Goal: Task Accomplishment & Management: Complete application form

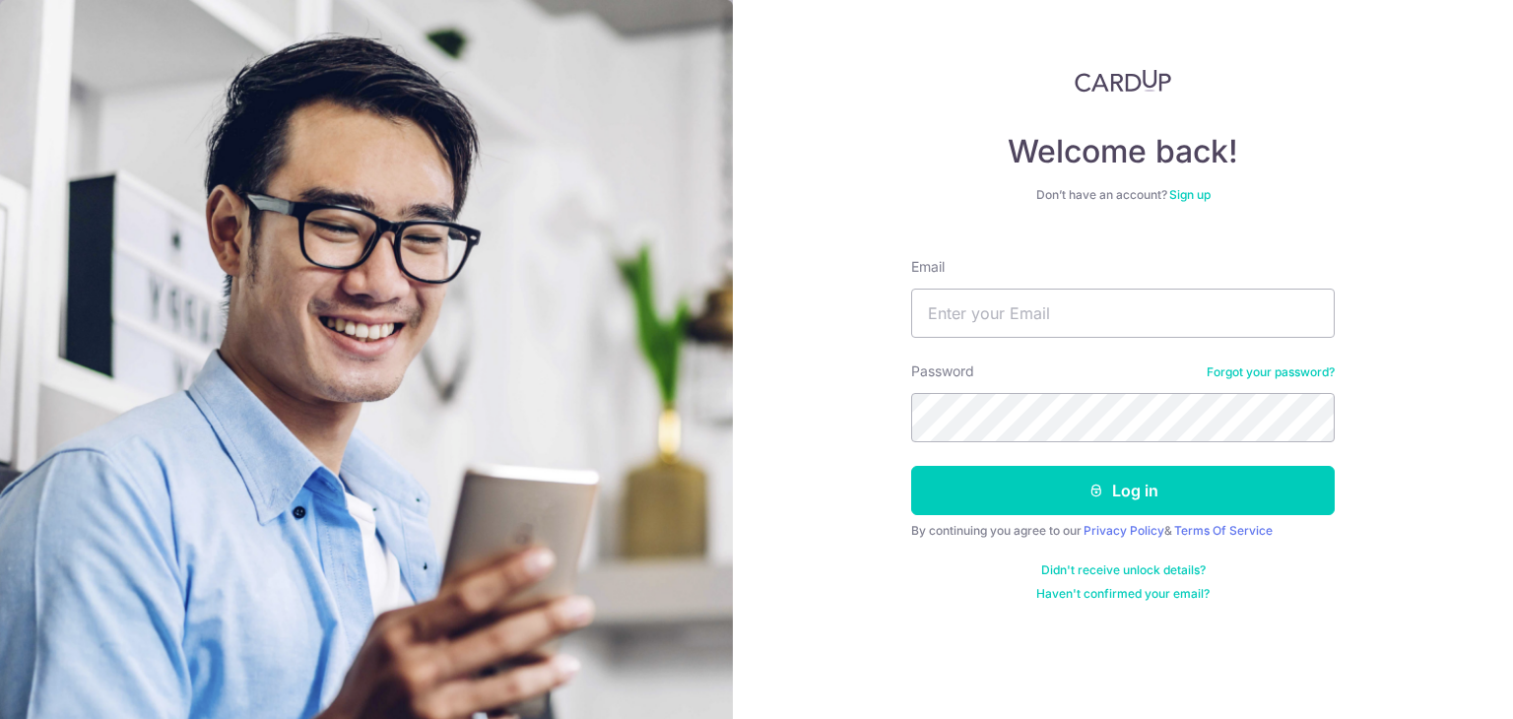
type input "icefrost_82@hotmail.com"
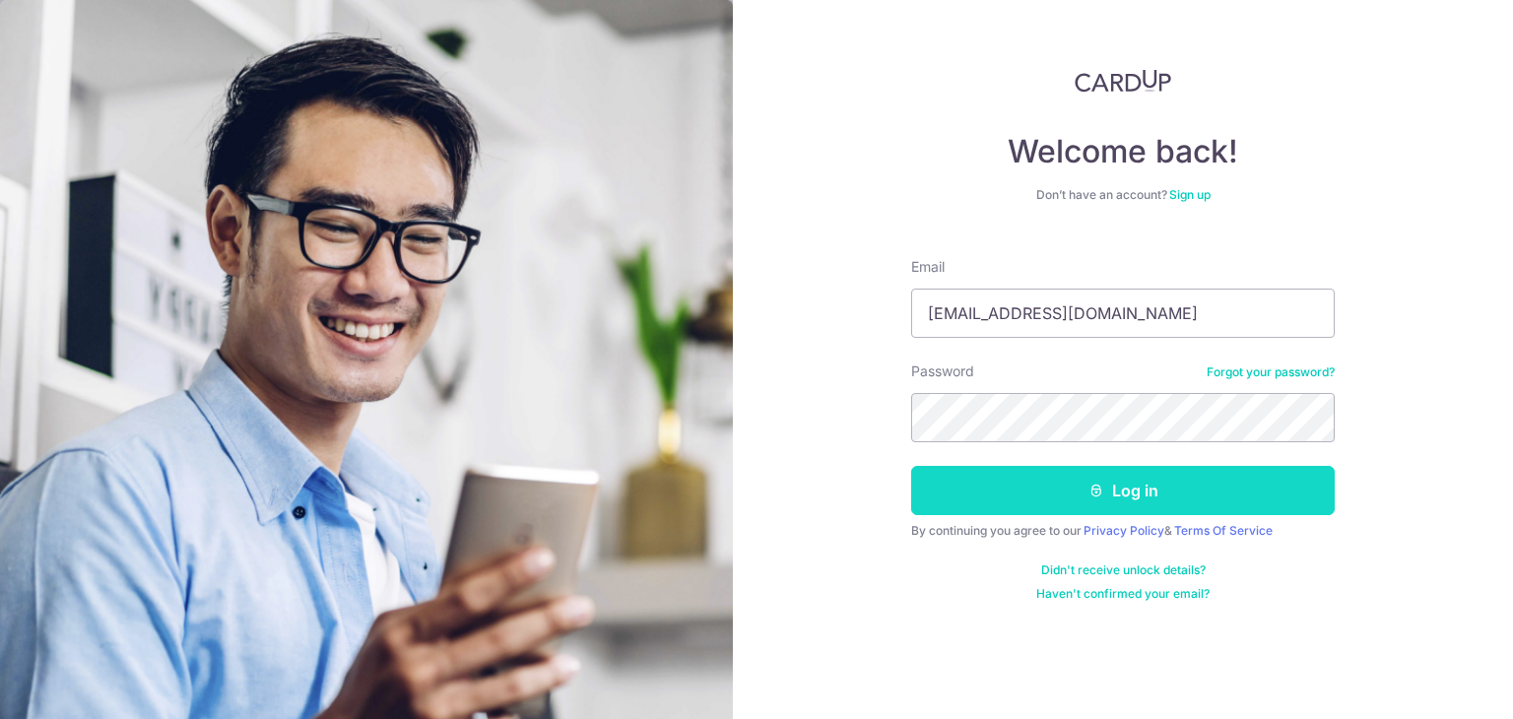
click at [1091, 466] on button "Log in" at bounding box center [1122, 490] width 423 height 49
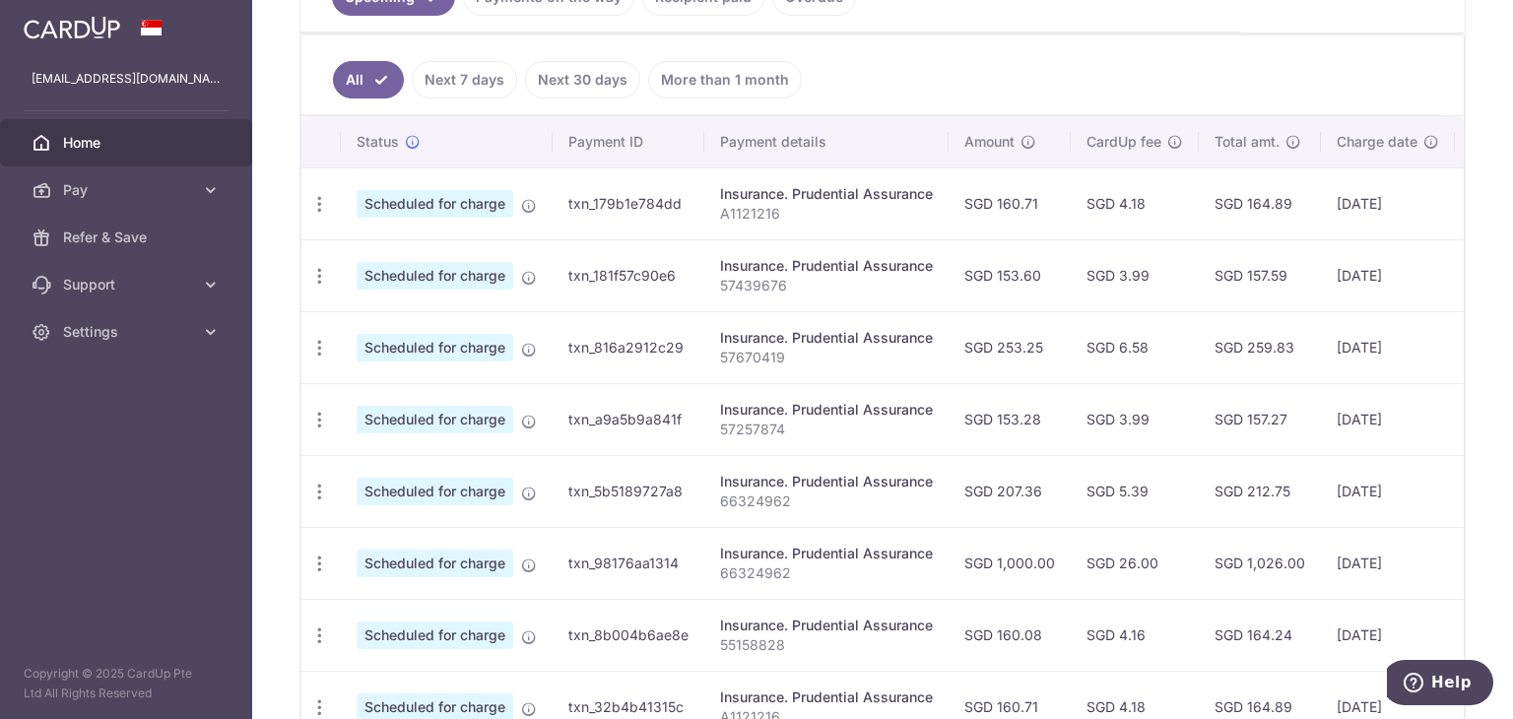
scroll to position [295, 0]
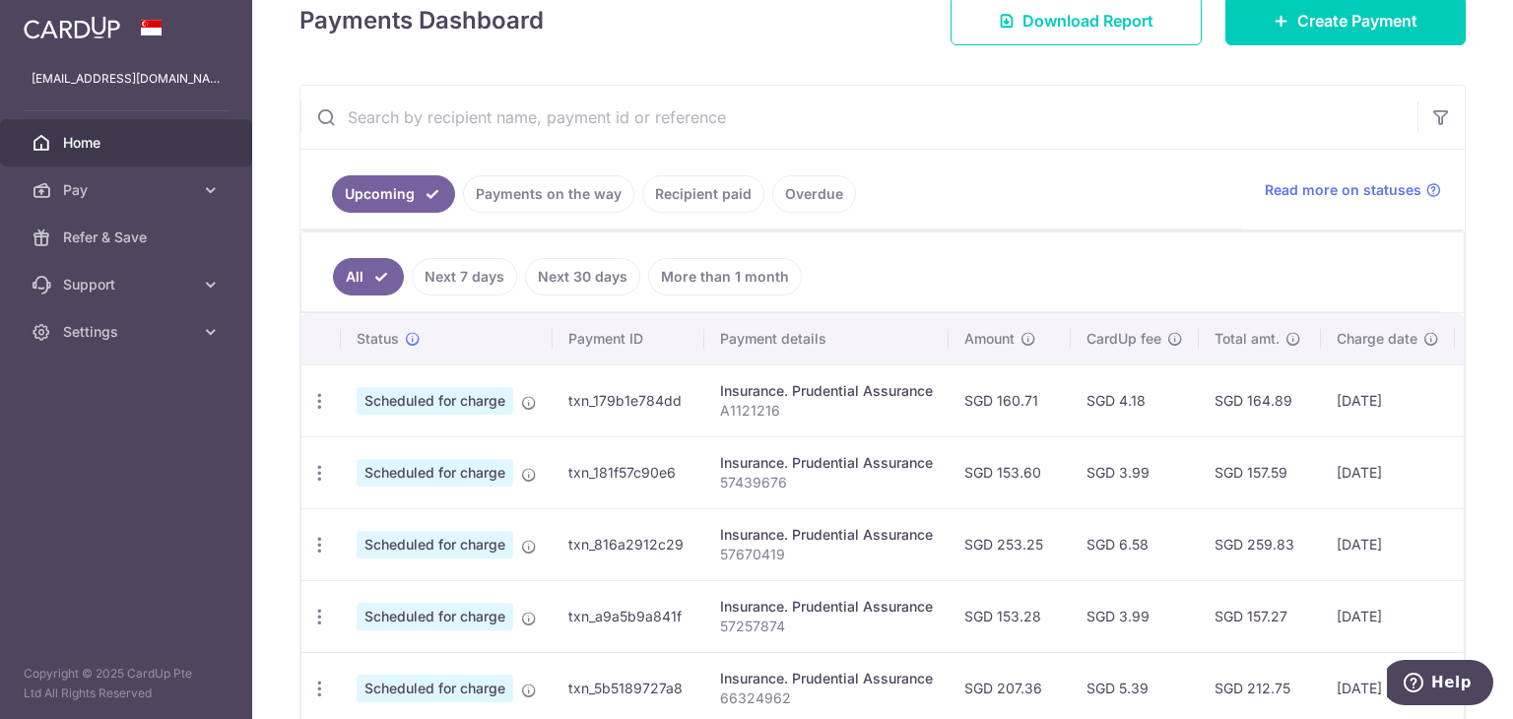
click at [581, 192] on link "Payments on the way" at bounding box center [548, 193] width 171 height 37
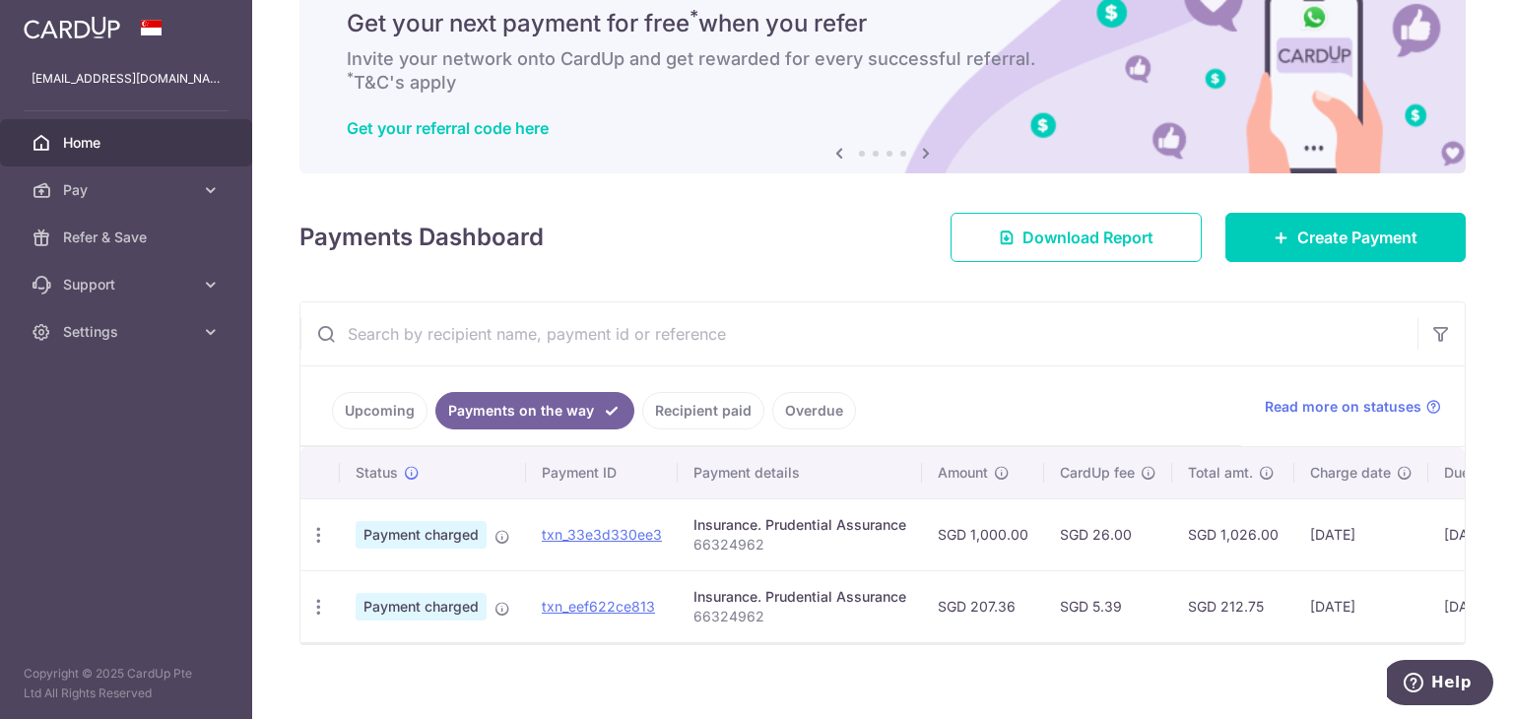
scroll to position [105, 0]
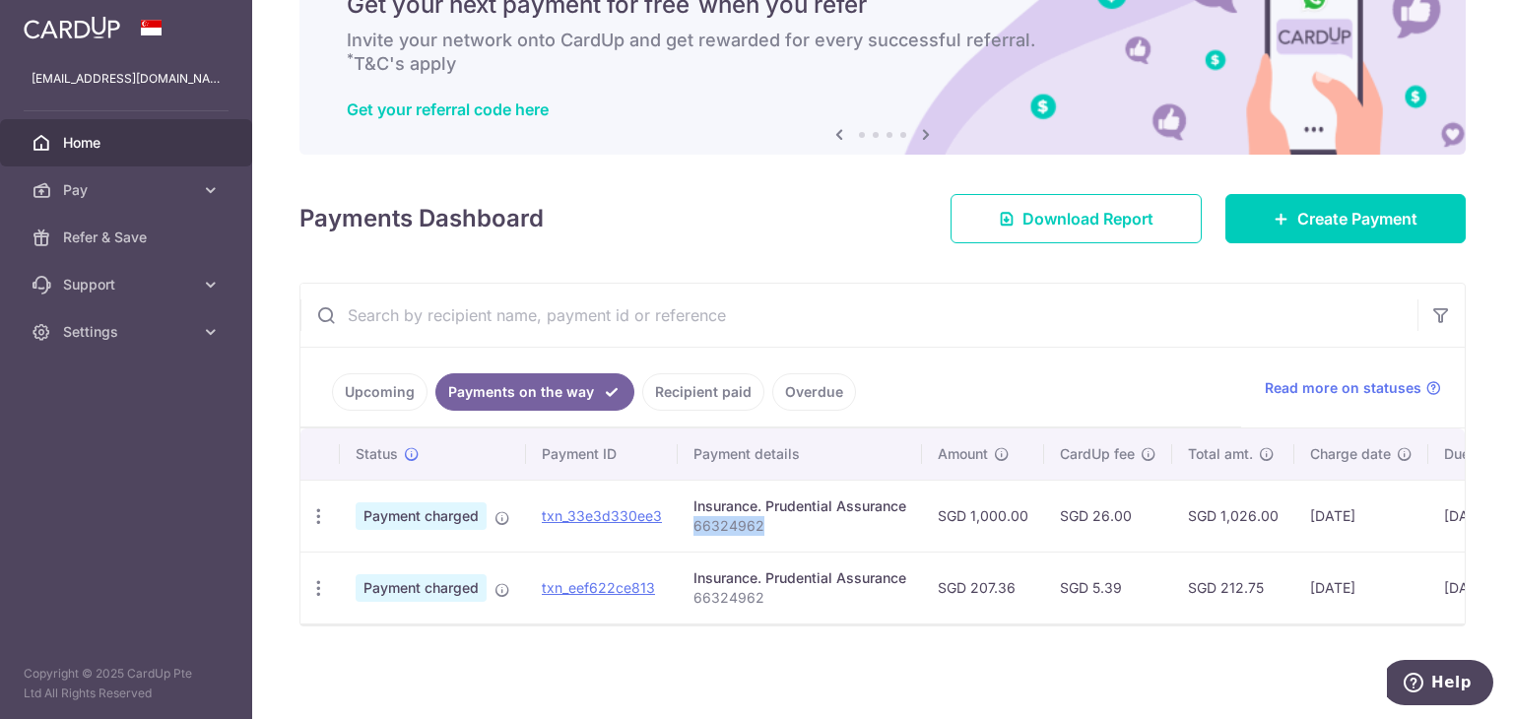
drag, startPoint x: 768, startPoint y: 515, endPoint x: 689, endPoint y: 516, distance: 78.8
click at [683, 516] on td "Insurance. Prudential Assurance 66324962" at bounding box center [800, 516] width 244 height 72
click at [880, 649] on div "× Pause Schedule Pause all future payments in this series Pause just this one p…" at bounding box center [882, 359] width 1261 height 719
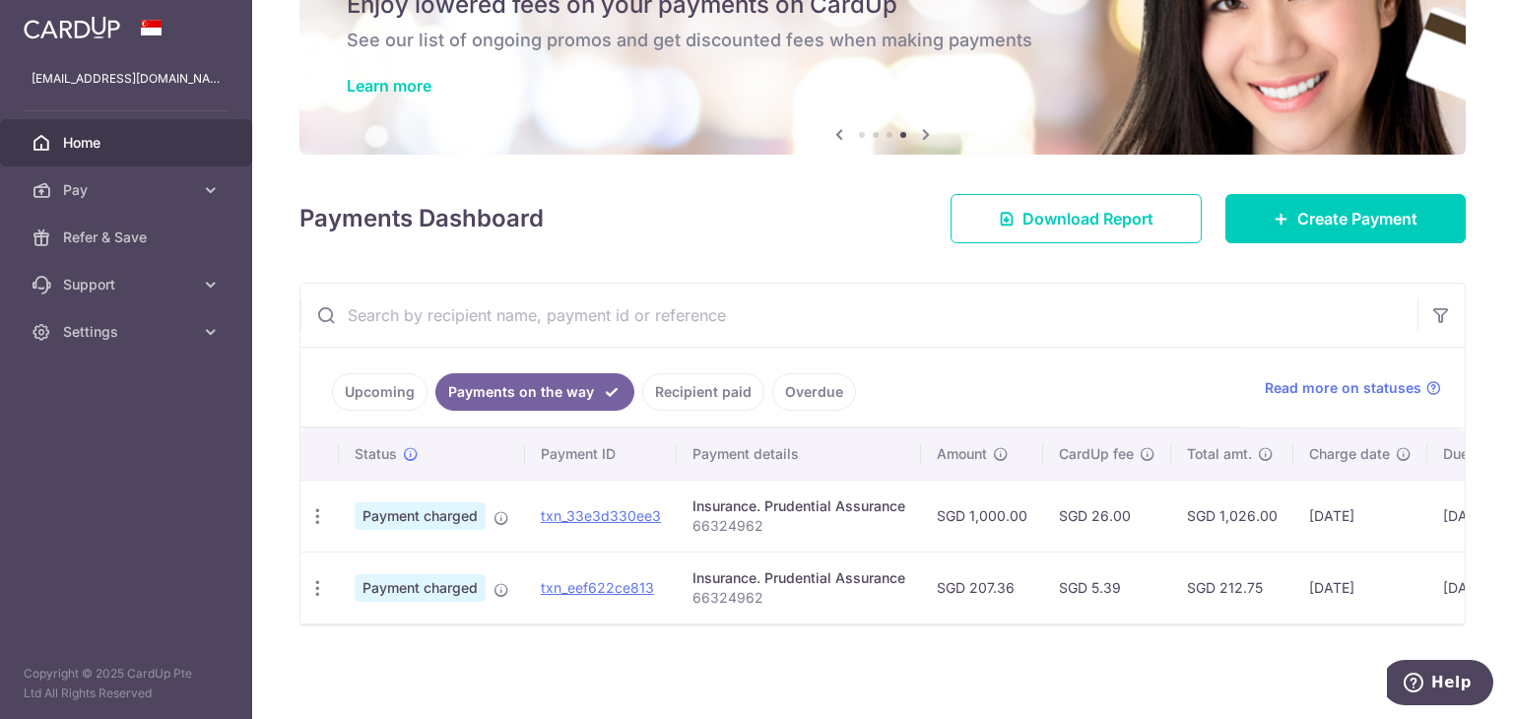
scroll to position [0, 0]
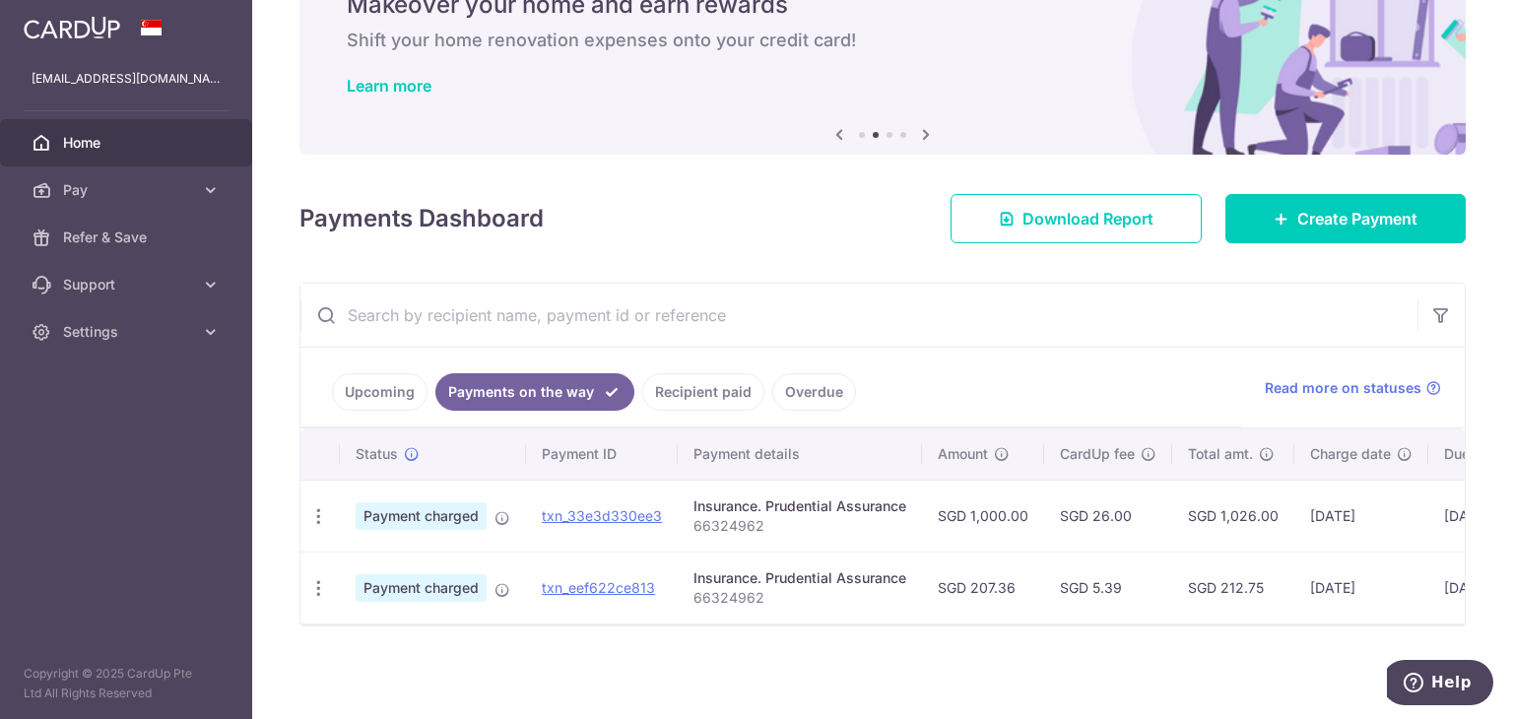
click at [388, 383] on link "Upcoming" at bounding box center [380, 391] width 96 height 37
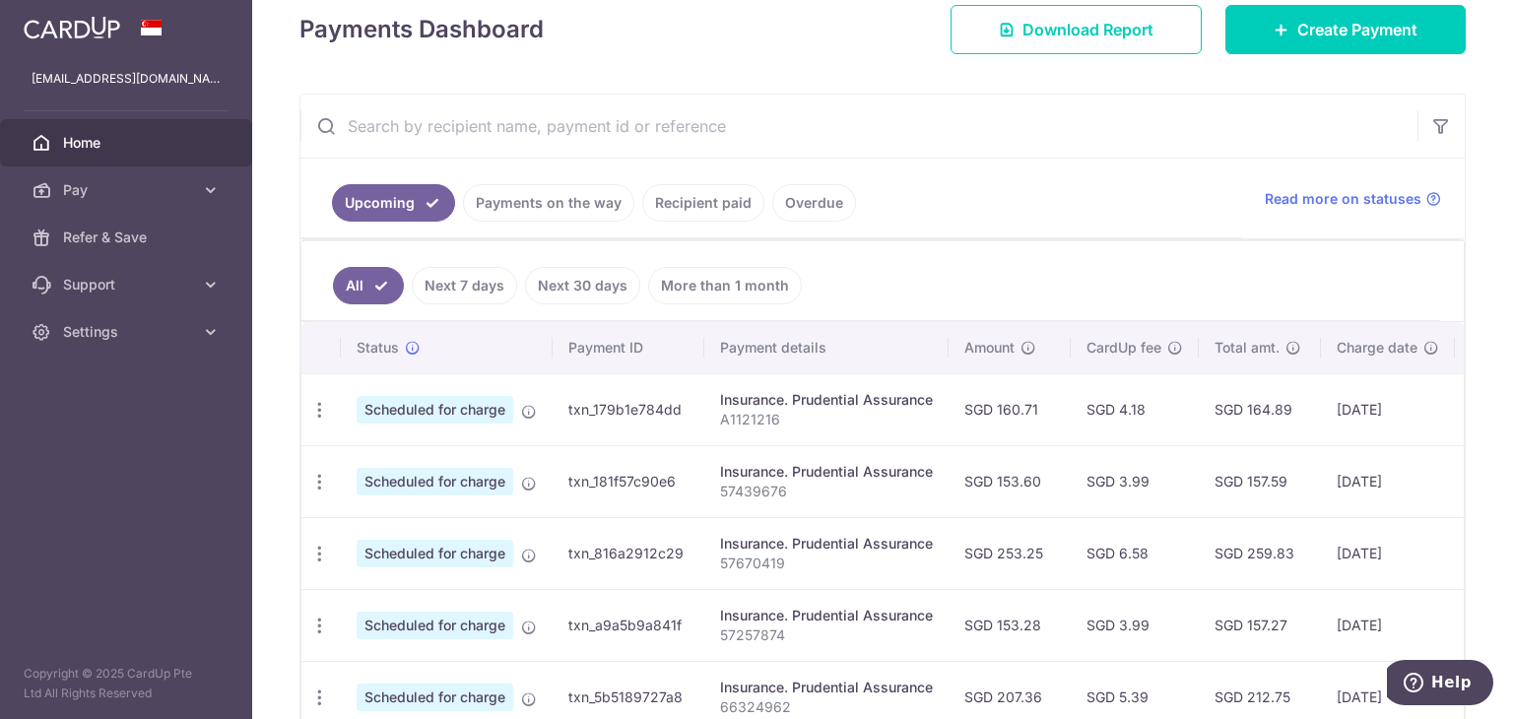
scroll to position [302, 0]
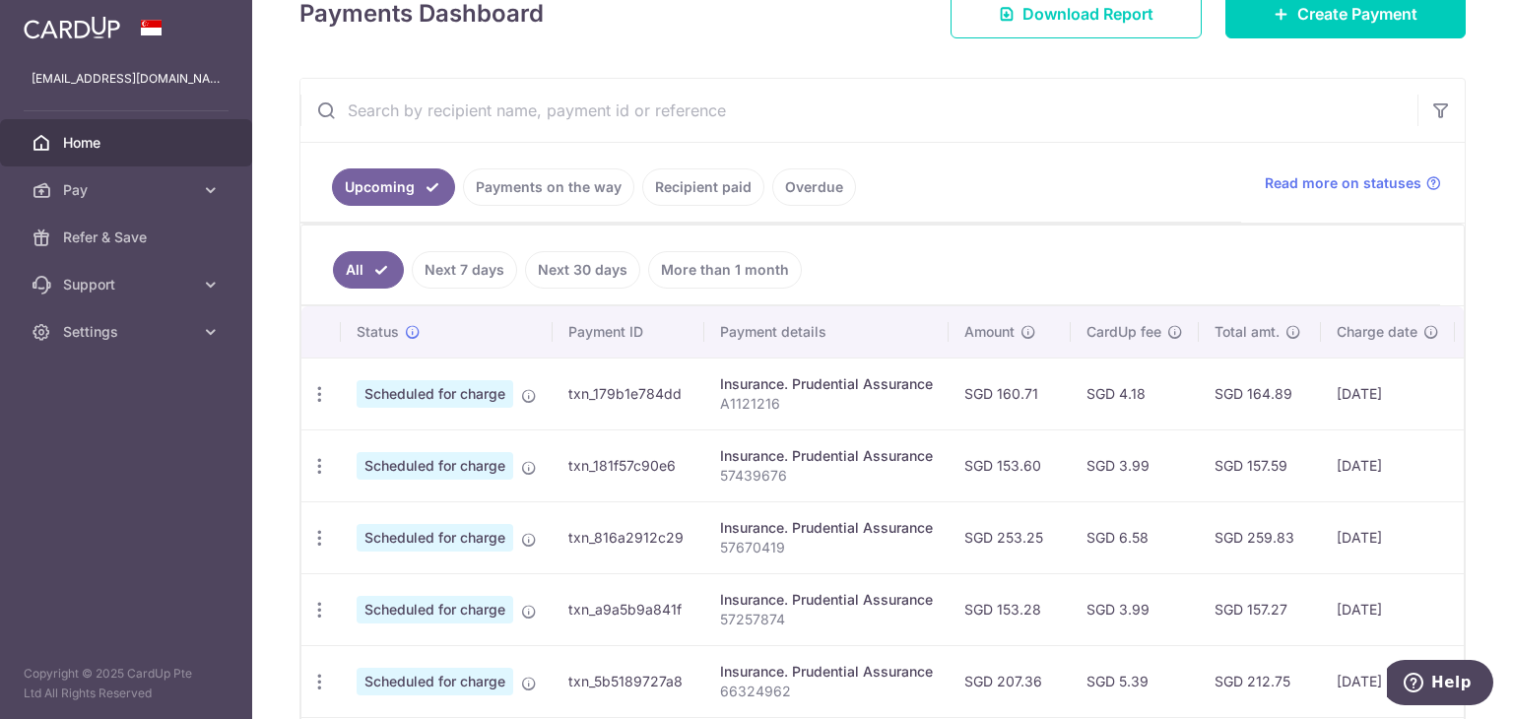
click at [578, 194] on link "Payments on the way" at bounding box center [548, 186] width 171 height 37
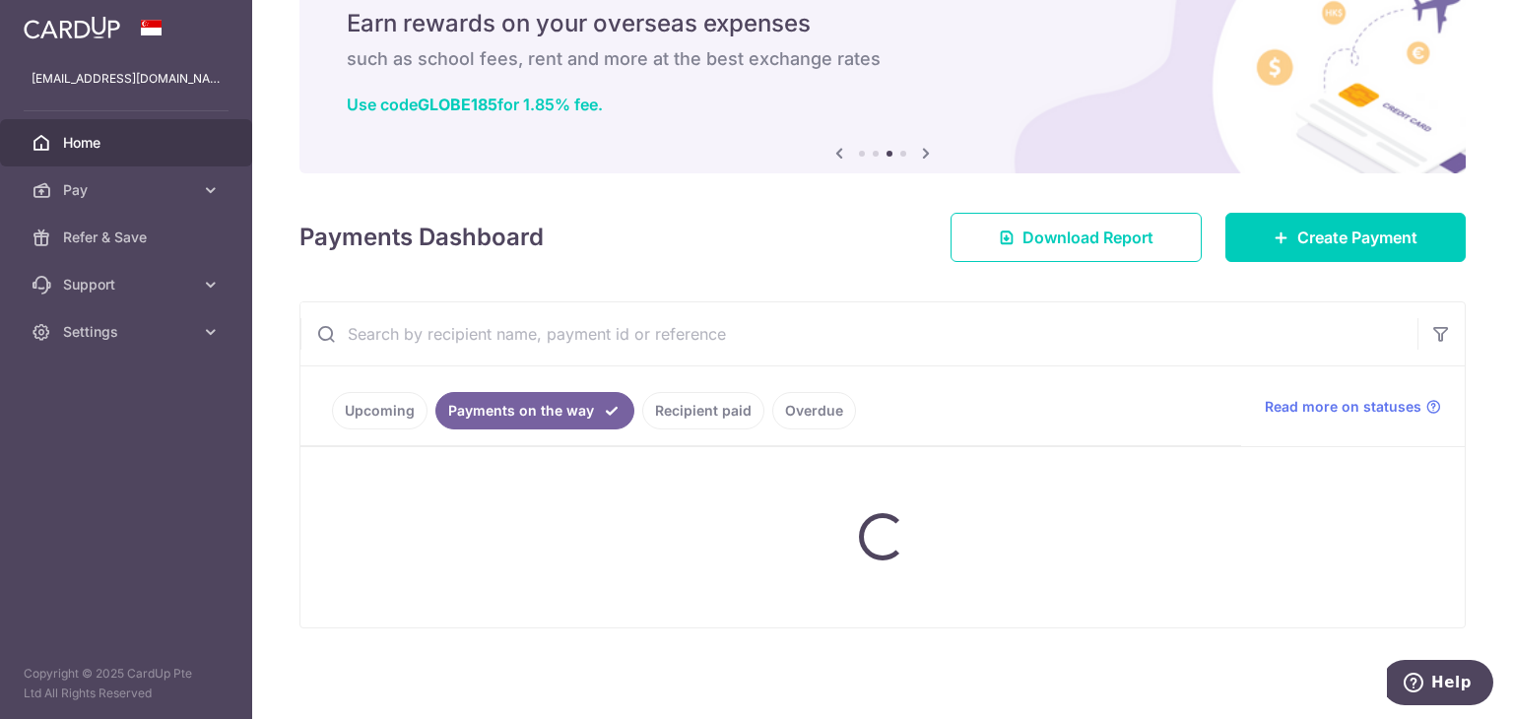
scroll to position [105, 0]
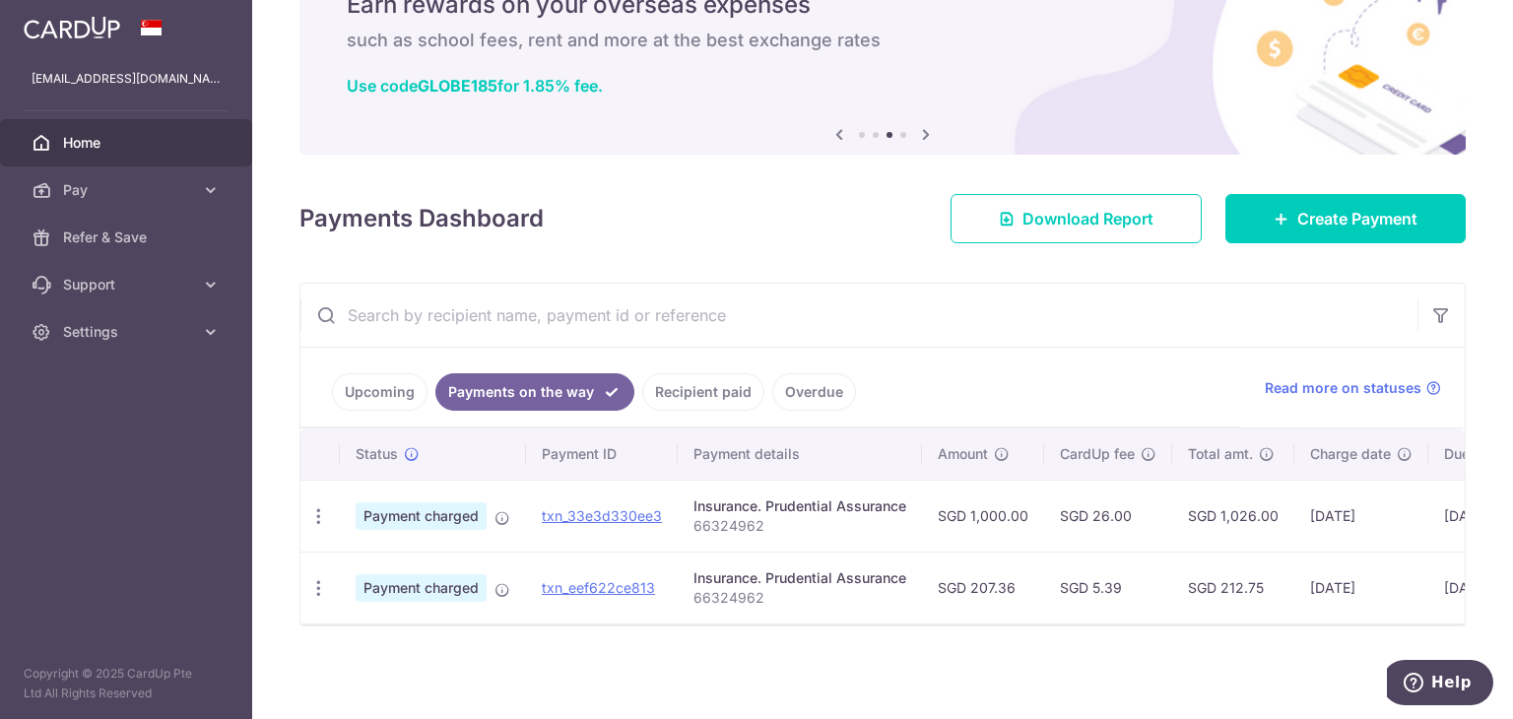
click at [686, 379] on link "Recipient paid" at bounding box center [703, 391] width 122 height 37
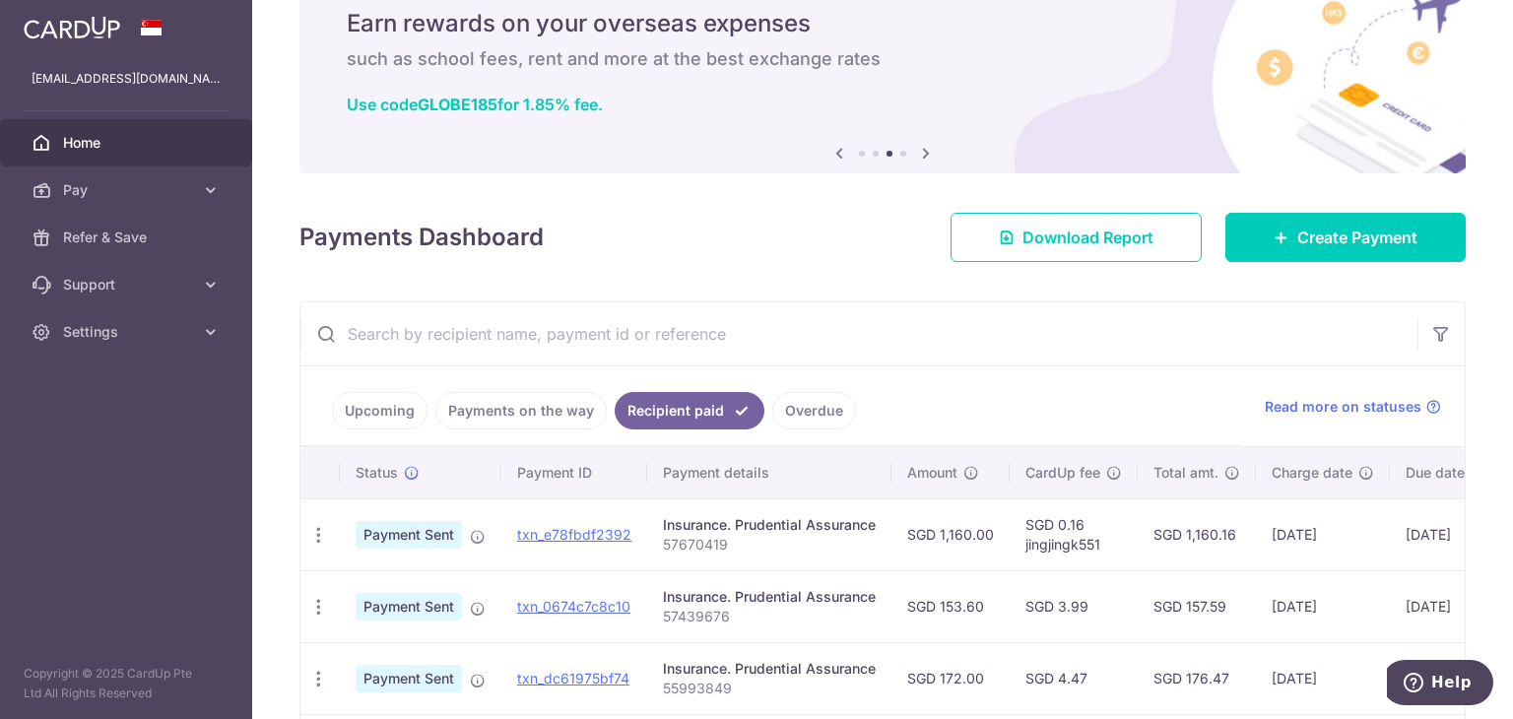
scroll to position [248, 0]
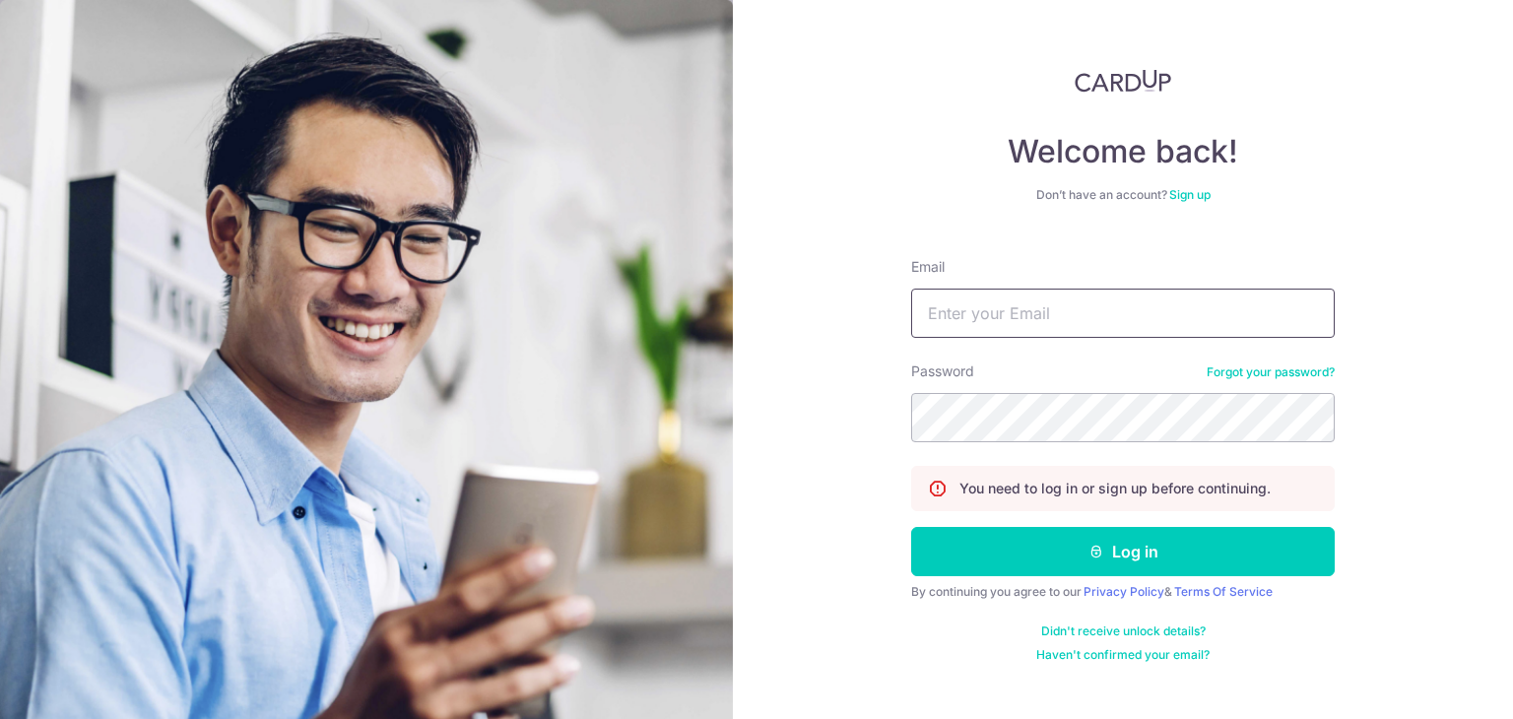
click at [994, 336] on input "Email" at bounding box center [1122, 313] width 423 height 49
type input "[EMAIL_ADDRESS][DOMAIN_NAME]"
click at [1020, 449] on form "Email icefrost_82@hotmail.com Password Forgot your password? You need to log in…" at bounding box center [1122, 452] width 423 height 421
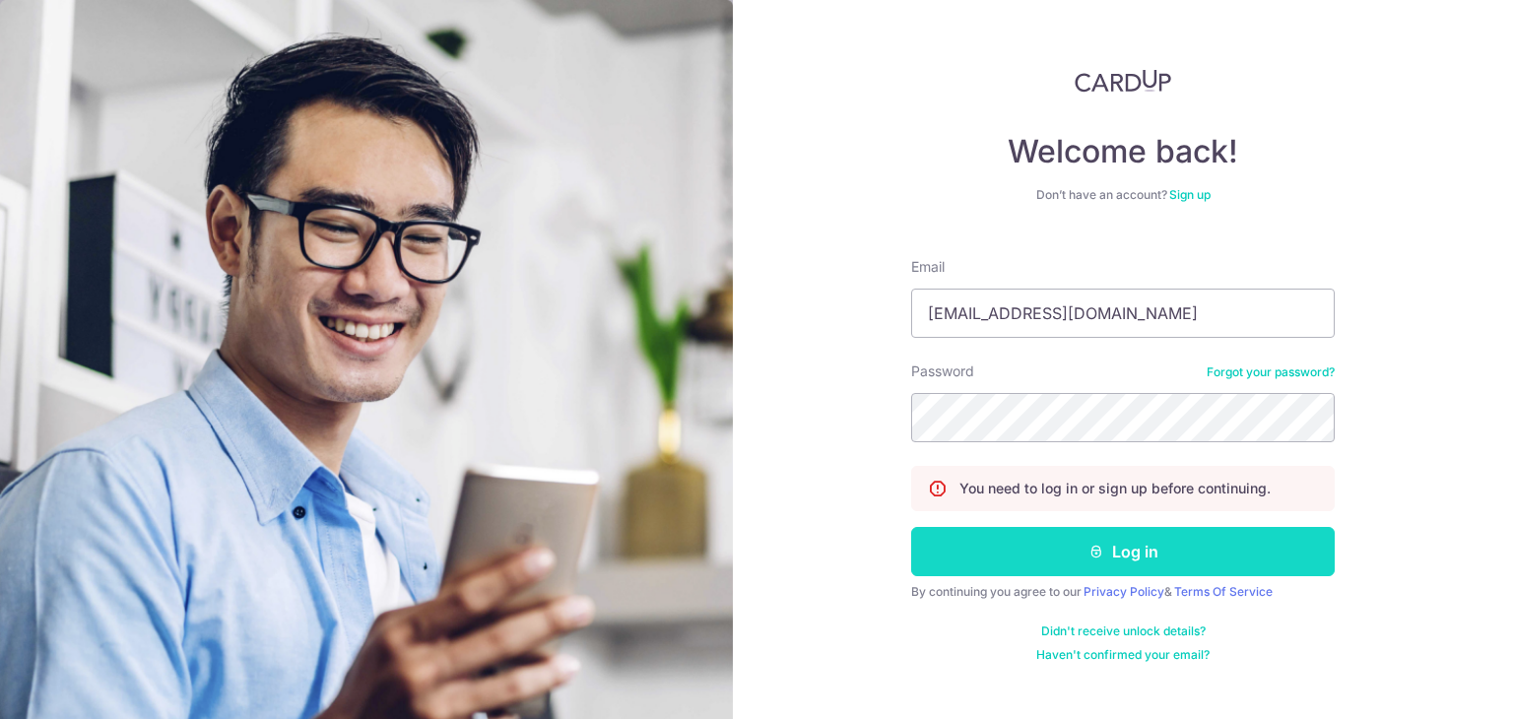
click at [1119, 564] on button "Log in" at bounding box center [1122, 551] width 423 height 49
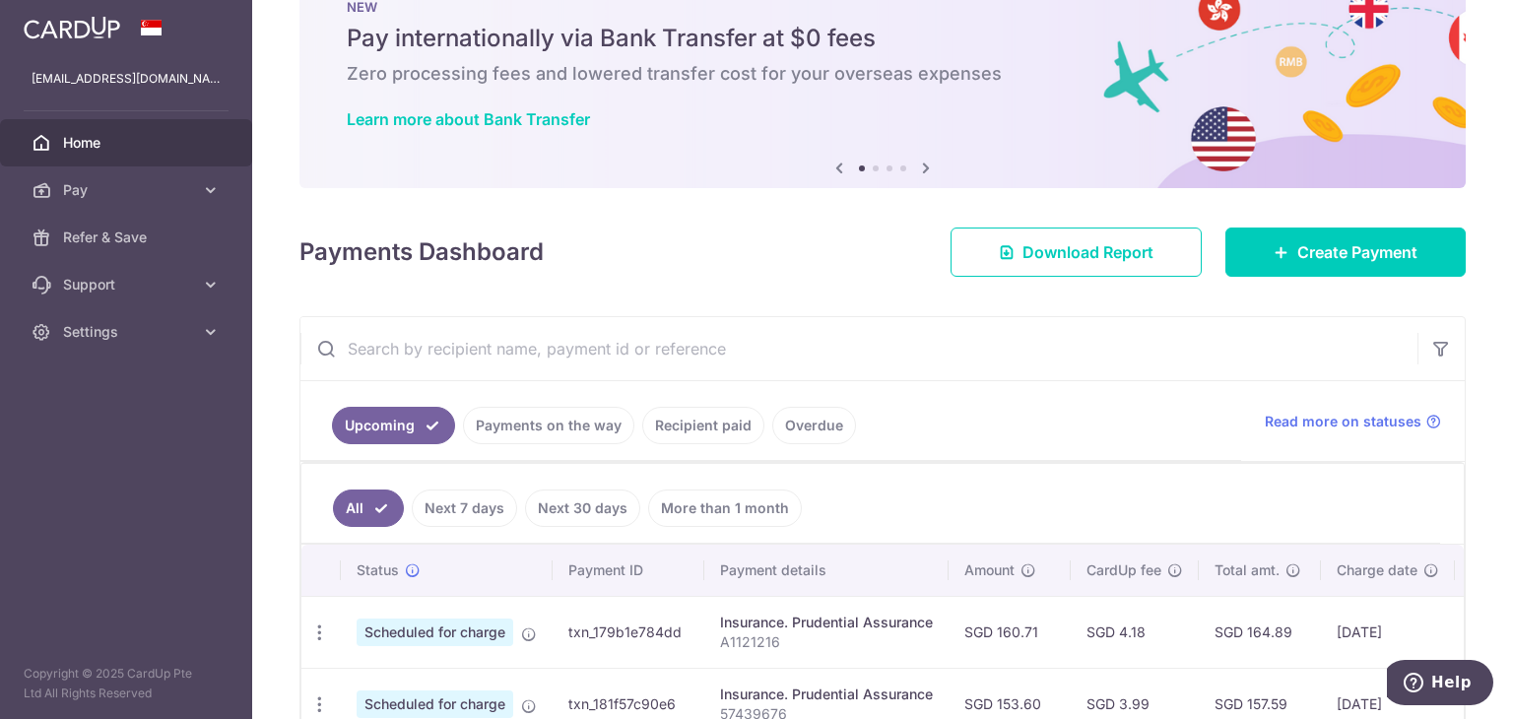
scroll to position [98, 0]
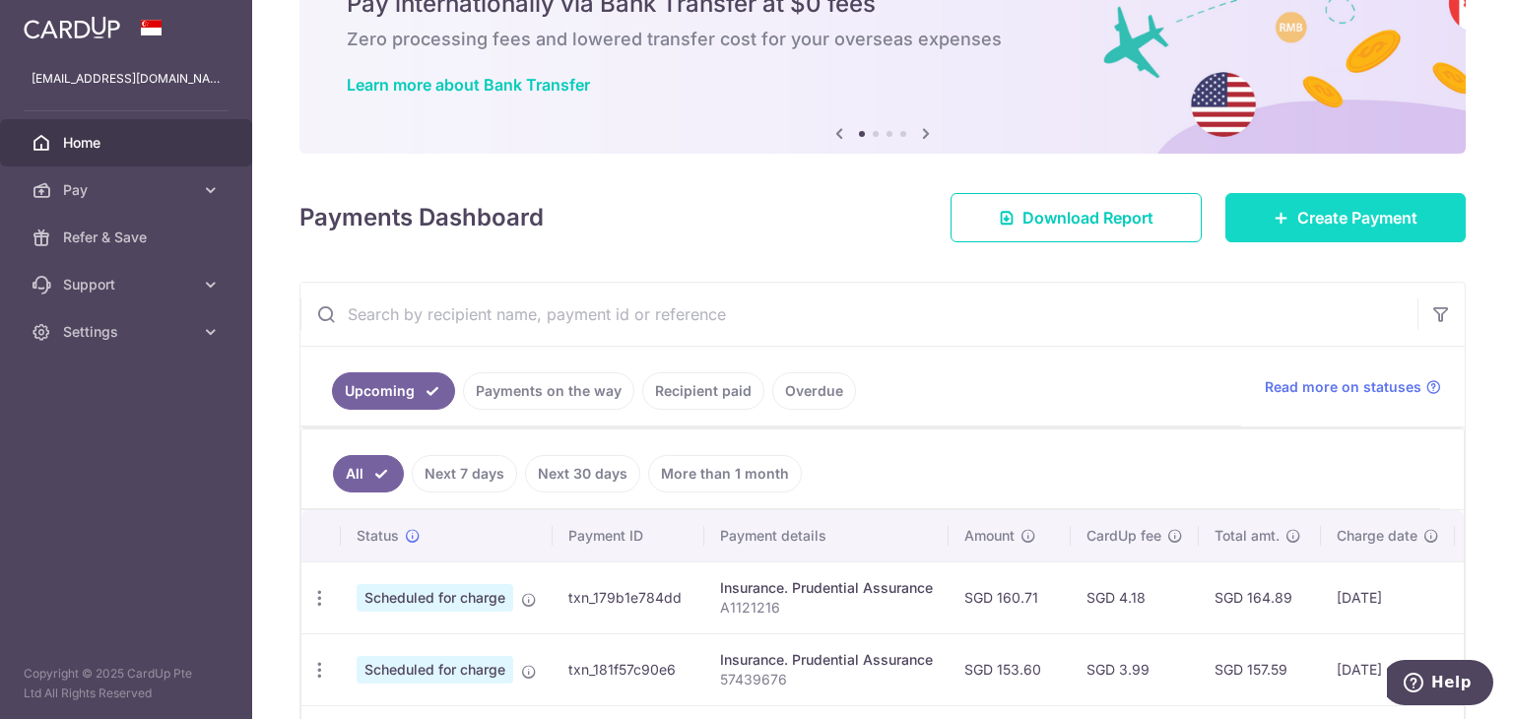
click at [1304, 214] on span "Create Payment" at bounding box center [1357, 218] width 120 height 24
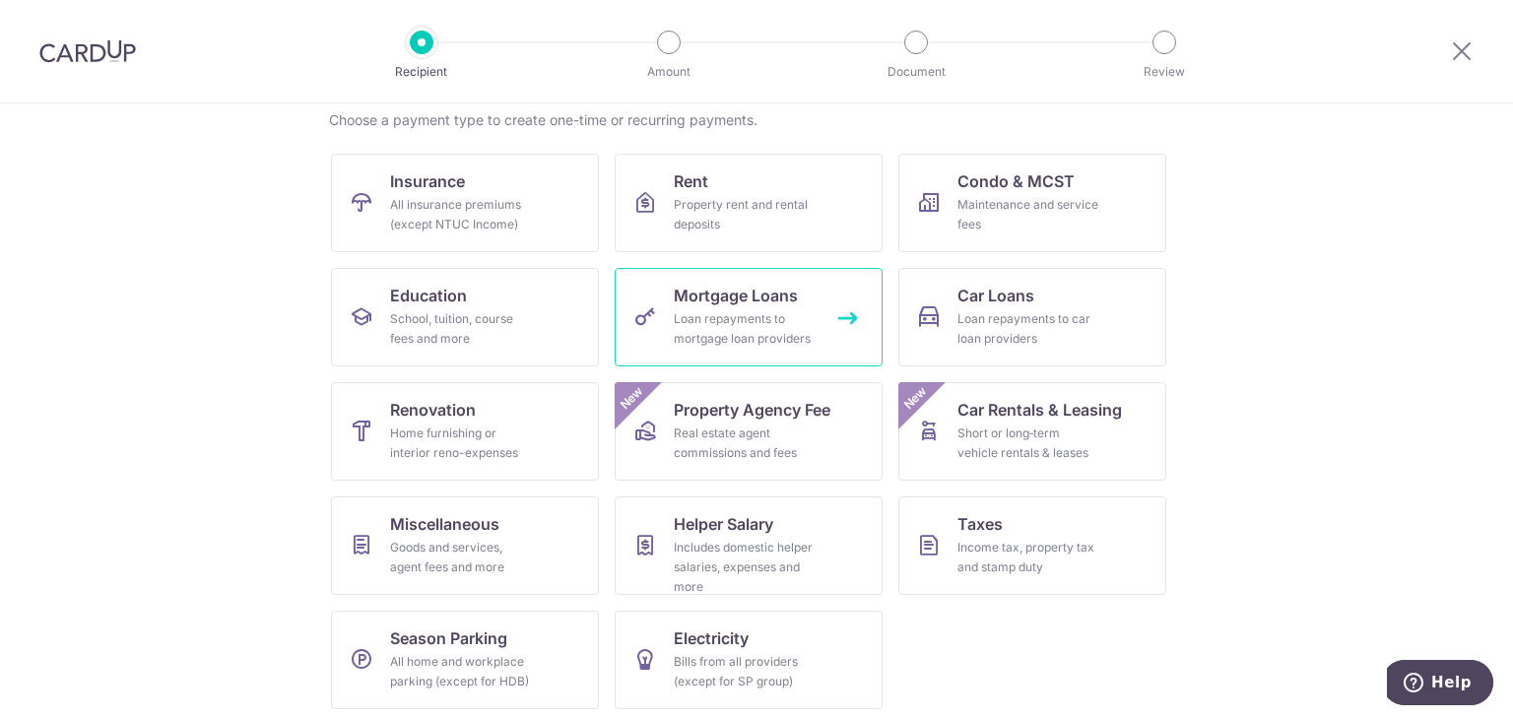
scroll to position [162, 0]
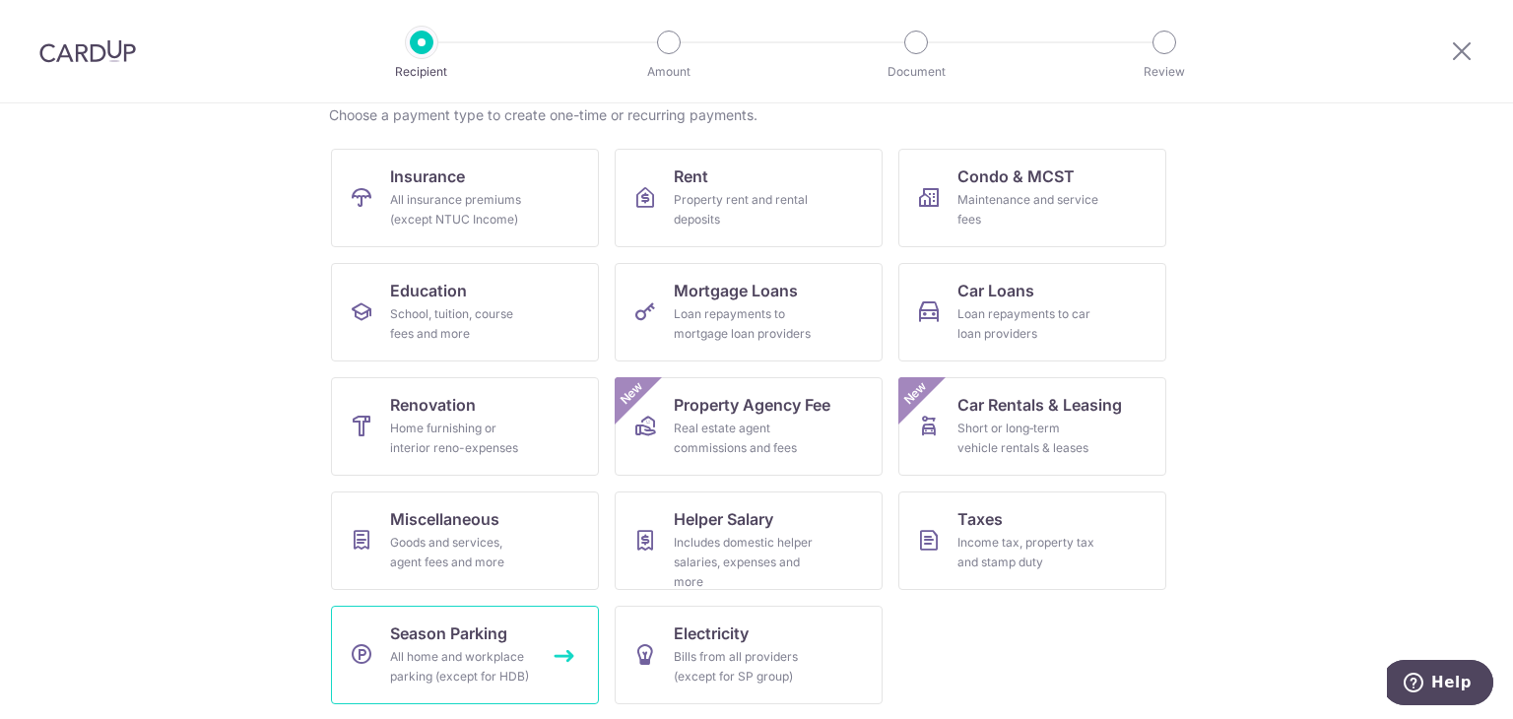
click at [516, 651] on div "All home and workplace parking (except for HDB)" at bounding box center [461, 666] width 142 height 39
